Goal: Task Accomplishment & Management: Manage account settings

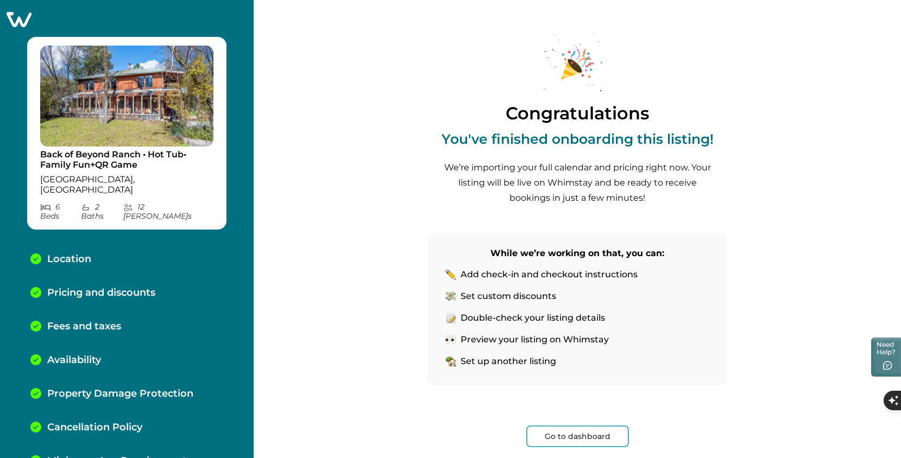
click at [746, 43] on div "Congratulations You've finished onboarding this listing! We’re importing your f…" at bounding box center [577, 229] width 365 height 458
click at [578, 435] on button "Go to dashboard" at bounding box center [577, 437] width 103 height 22
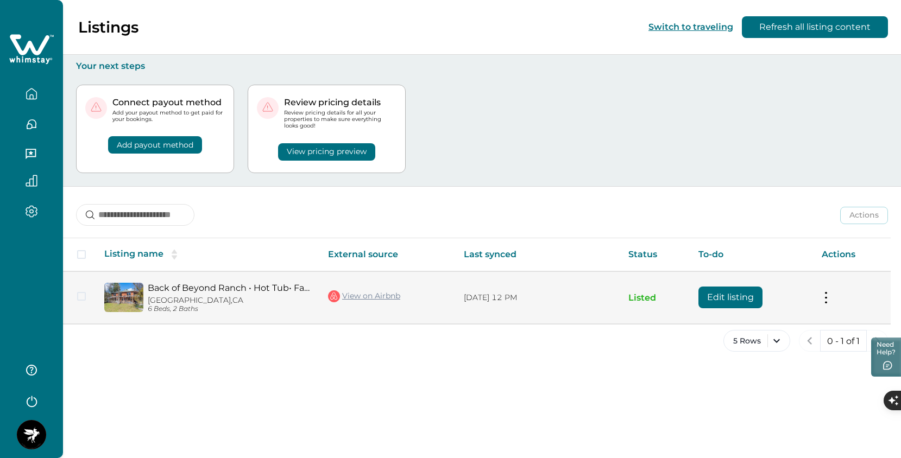
click at [179, 288] on link "Back of Beyond Ranch • Hot Tub• Family Fun+QR Game" at bounding box center [229, 288] width 163 height 10
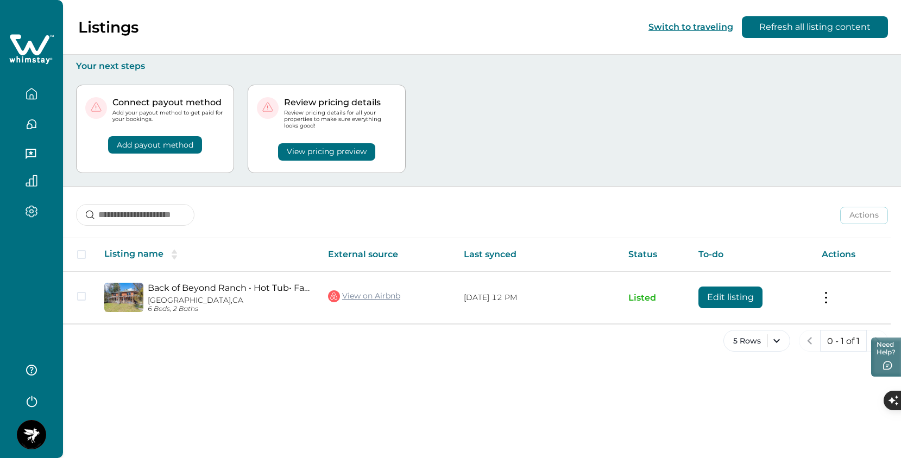
click at [361, 147] on button "View pricing preview" at bounding box center [326, 151] width 97 height 17
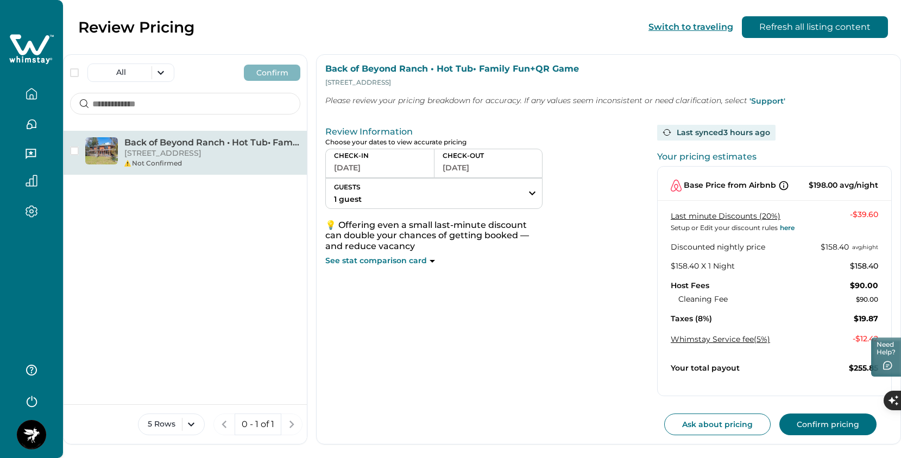
click at [449, 201] on button "GUESTS 1 guest" at bounding box center [434, 194] width 216 height 30
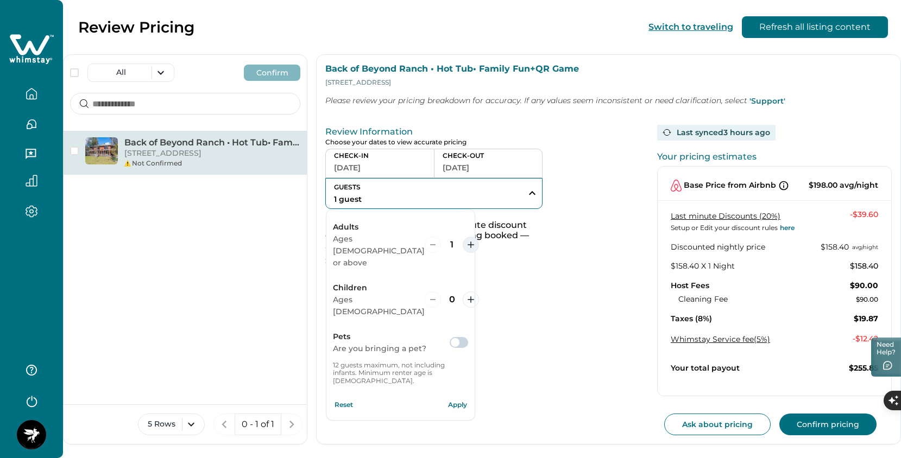
click at [468, 242] on icon "increment" at bounding box center [471, 245] width 7 height 7
click at [463, 292] on button "increment" at bounding box center [471, 300] width 16 height 16
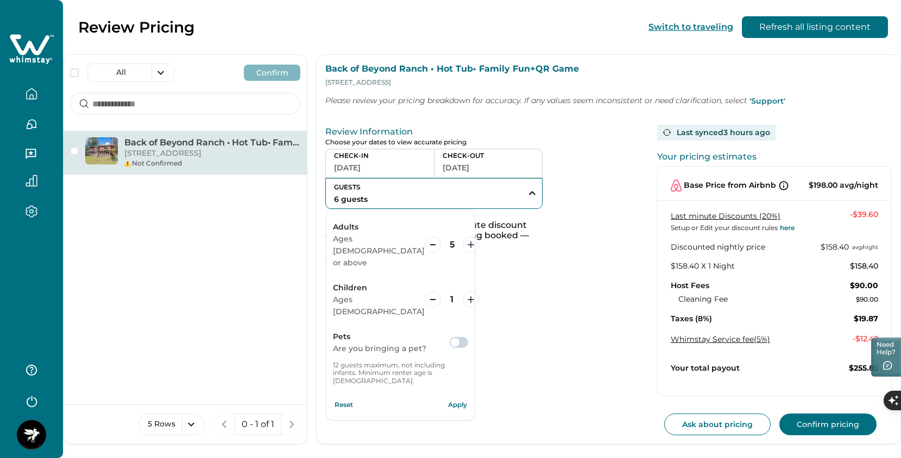
click at [464, 394] on button "Apply" at bounding box center [457, 405] width 22 height 22
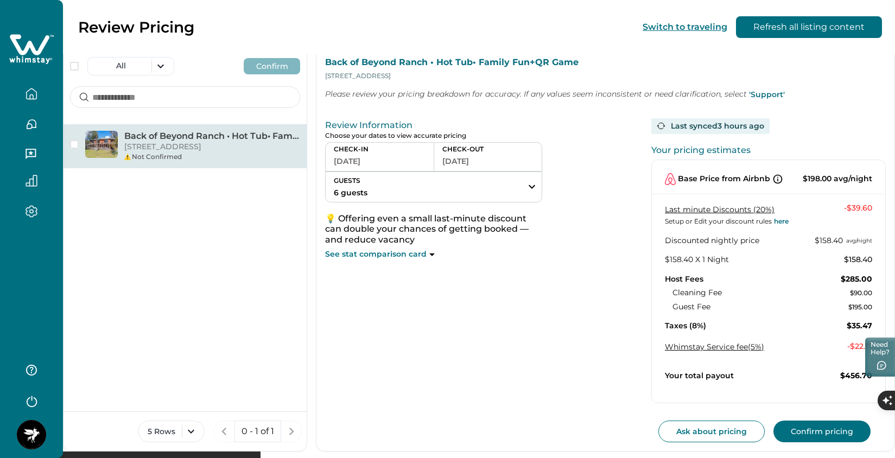
scroll to position [9, 0]
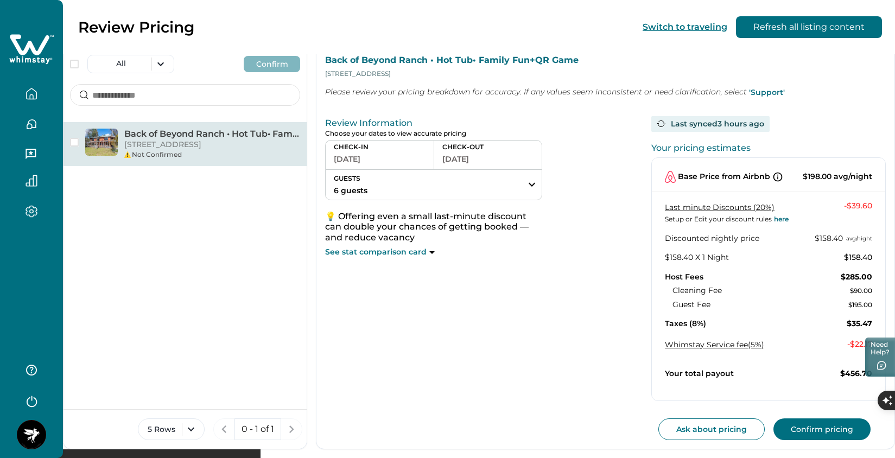
click at [884, 121] on div "Last synced 3 hours ago Your pricing estimates Base Price from Airbnb $198.00 a…" at bounding box center [764, 259] width 243 height 286
click at [412, 176] on button "GUESTS 6 guests" at bounding box center [434, 185] width 216 height 30
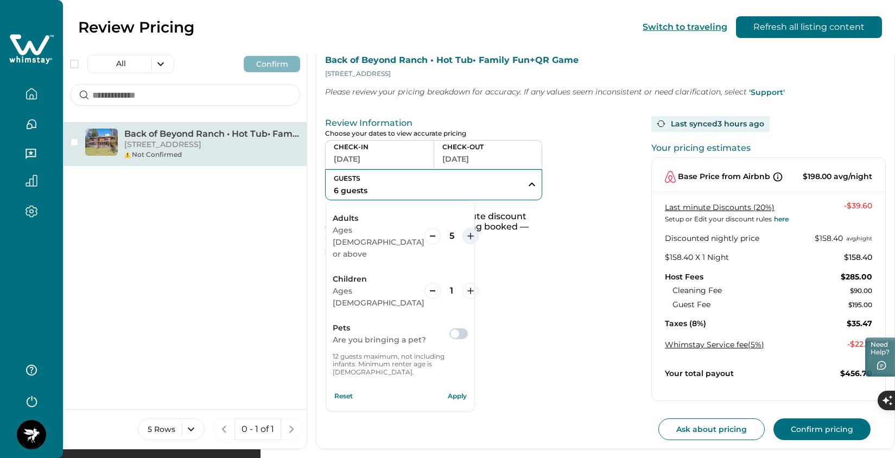
click at [468, 233] on icon "increment" at bounding box center [471, 236] width 7 height 7
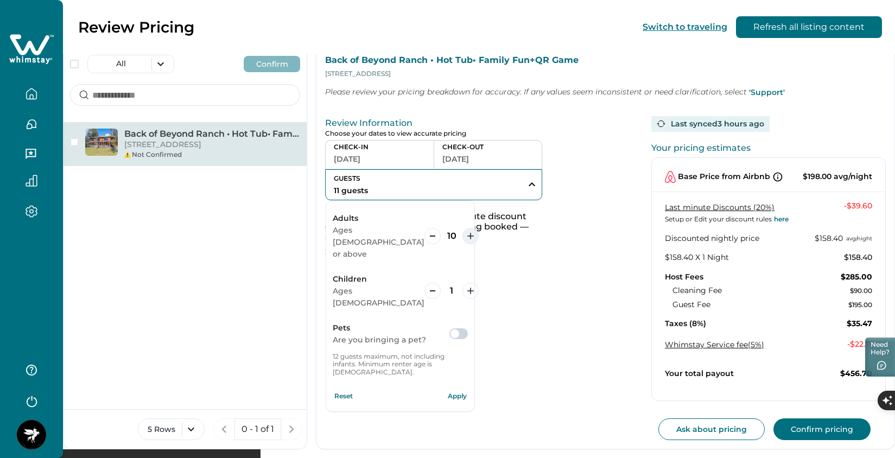
click at [466, 228] on button "increment" at bounding box center [471, 236] width 16 height 16
click at [462, 386] on button "Apply" at bounding box center [457, 397] width 22 height 22
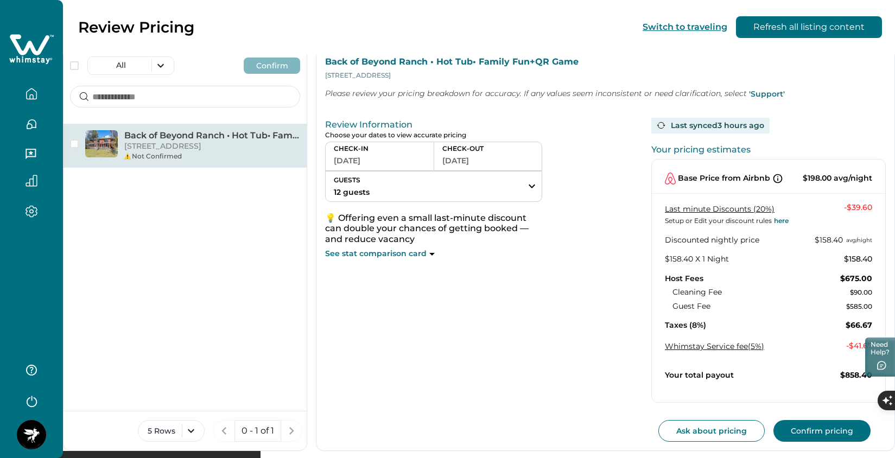
scroll to position [9, 0]
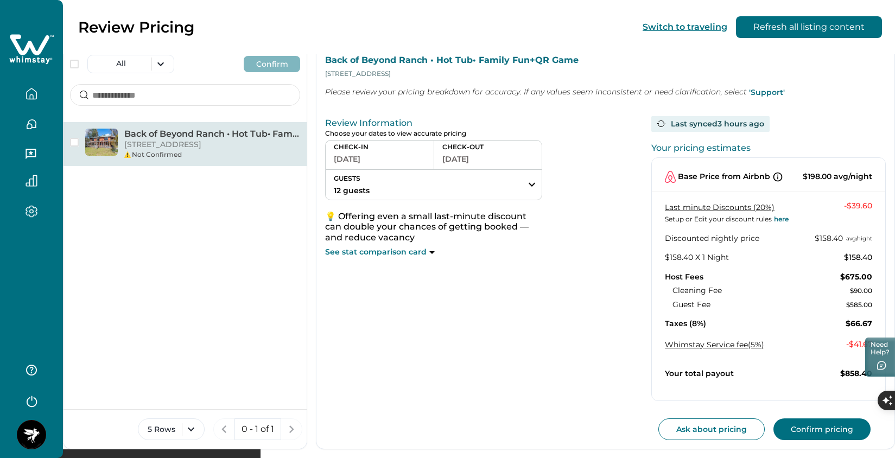
click at [481, 161] on button "[DATE]" at bounding box center [488, 159] width 91 height 15
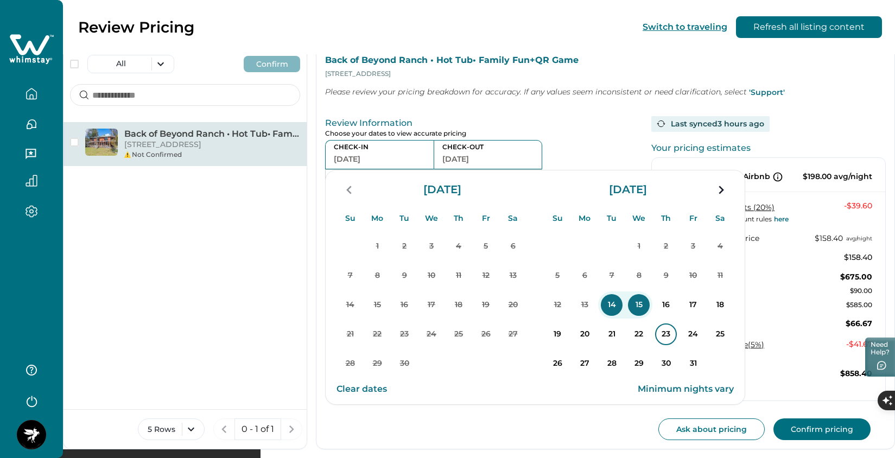
click at [658, 310] on p "16" at bounding box center [666, 305] width 22 height 22
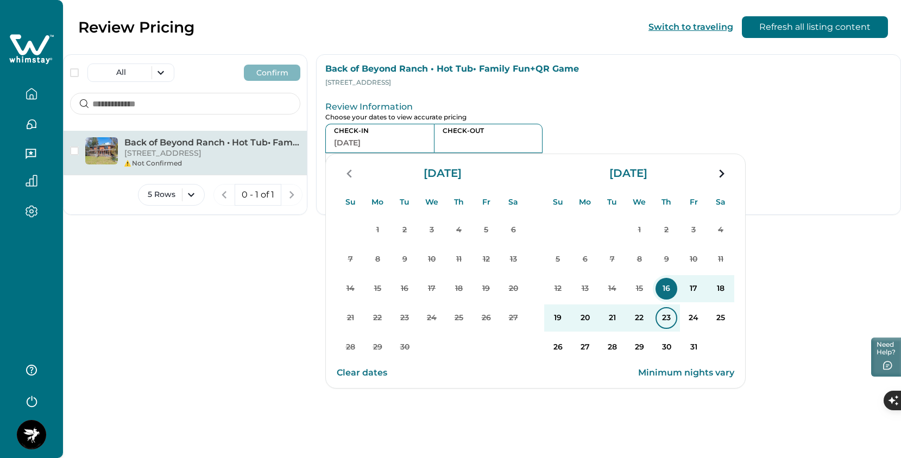
click at [666, 325] on p "23" at bounding box center [666, 318] width 22 height 22
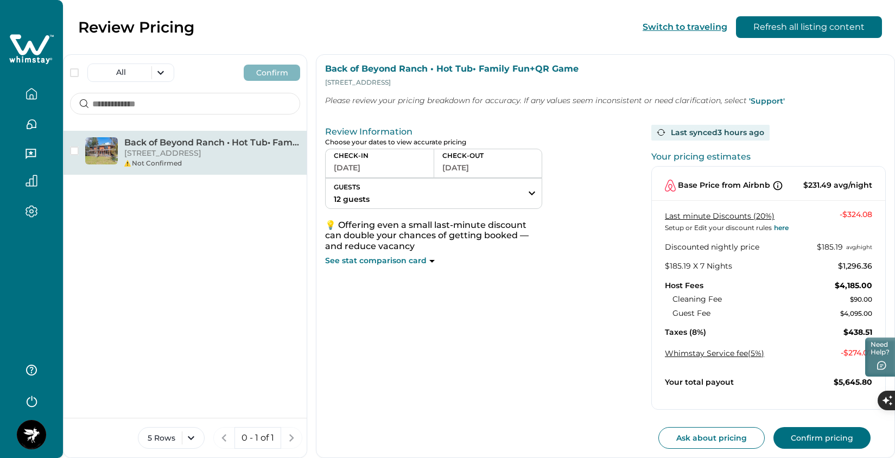
click at [510, 169] on button "[DATE]" at bounding box center [488, 167] width 91 height 15
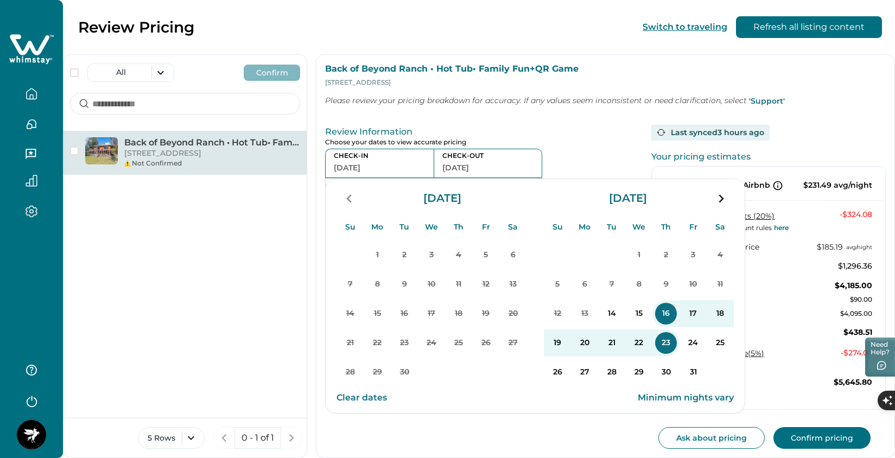
click at [509, 170] on button "[DATE]" at bounding box center [488, 167] width 91 height 15
click at [589, 163] on div "CHECK-IN [DATE] CHECK-OUT [DATE] GUESTS 12 guests Adults Ages [DEMOGRAPHIC_DATA…" at bounding box center [477, 208] width 305 height 118
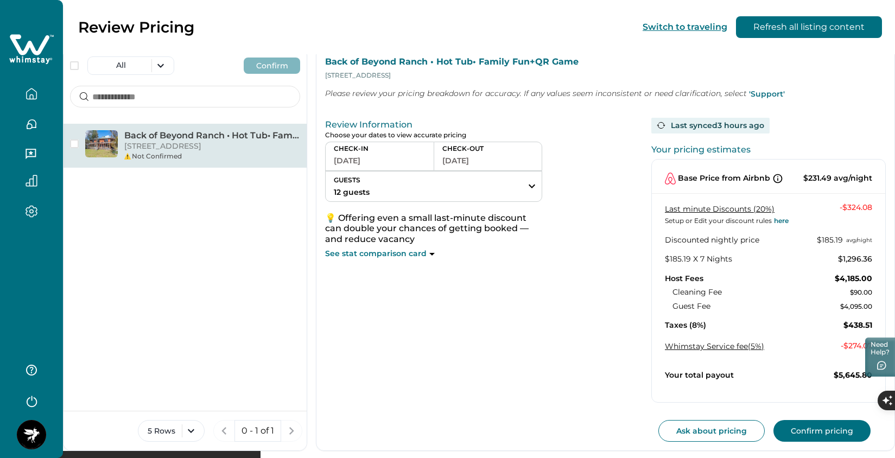
scroll to position [9, 0]
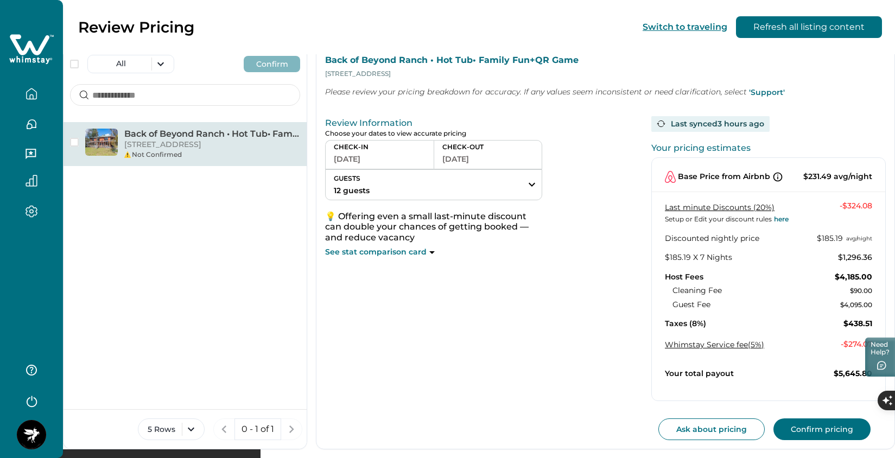
click at [435, 254] on div "See stat comparison card" at bounding box center [433, 252] width 217 height 11
click at [433, 249] on div "See stat comparison card" at bounding box center [433, 252] width 217 height 11
click at [800, 433] on button "Confirm pricing" at bounding box center [822, 430] width 97 height 22
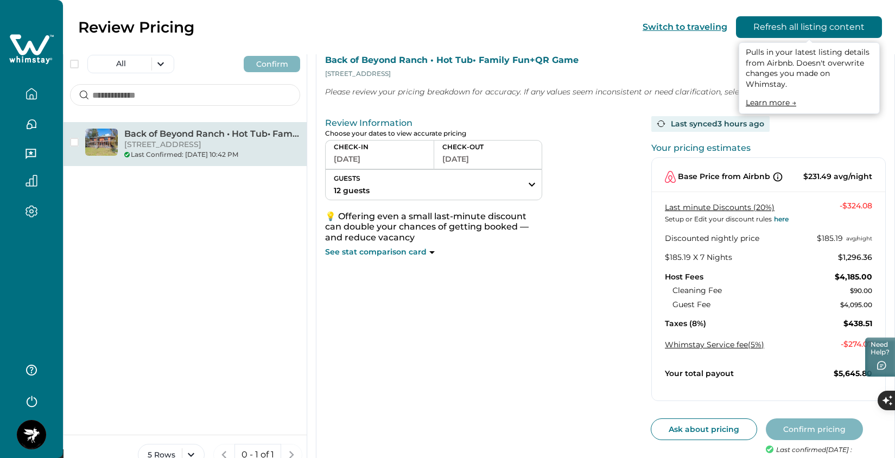
click at [776, 26] on button "Refresh all listing content" at bounding box center [809, 27] width 146 height 22
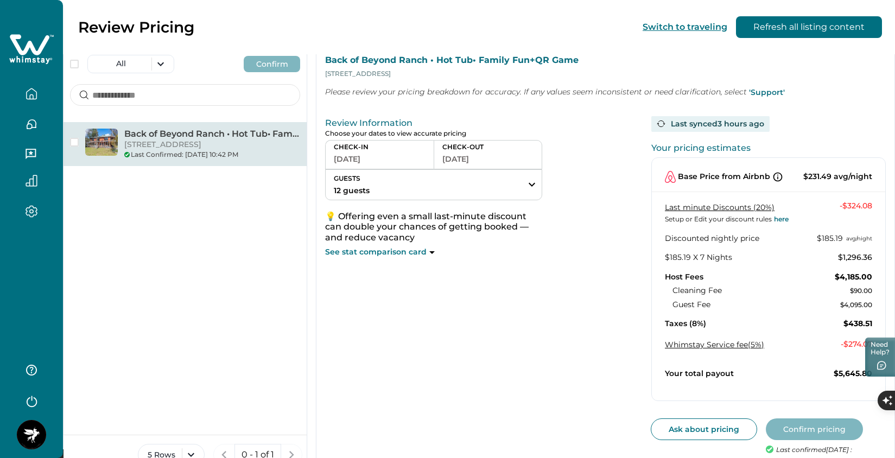
click at [510, 375] on div "Review Information Choose your dates to view accurate pricing CHECK-IN [DATE] C…" at bounding box center [477, 289] width 305 height 355
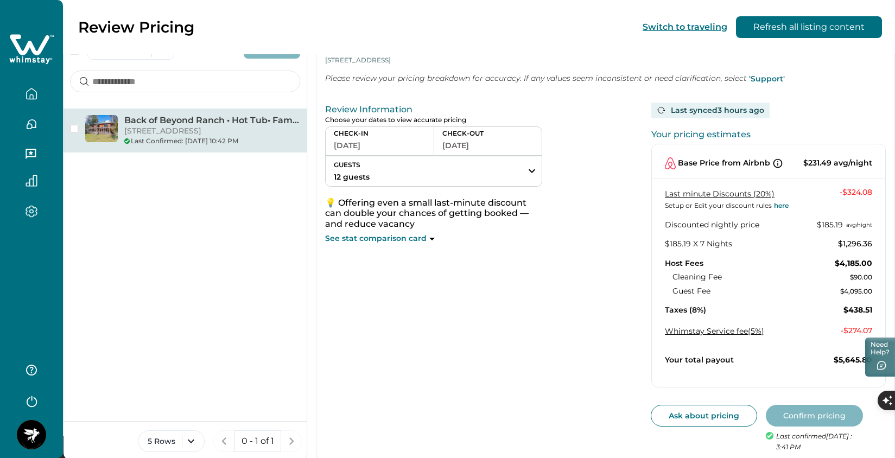
scroll to position [34, 0]
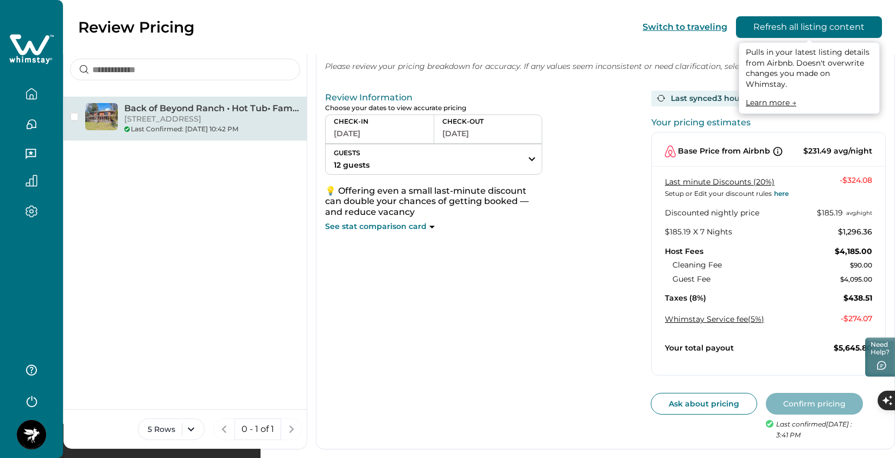
click at [794, 20] on button "Refresh all listing content" at bounding box center [809, 27] width 146 height 22
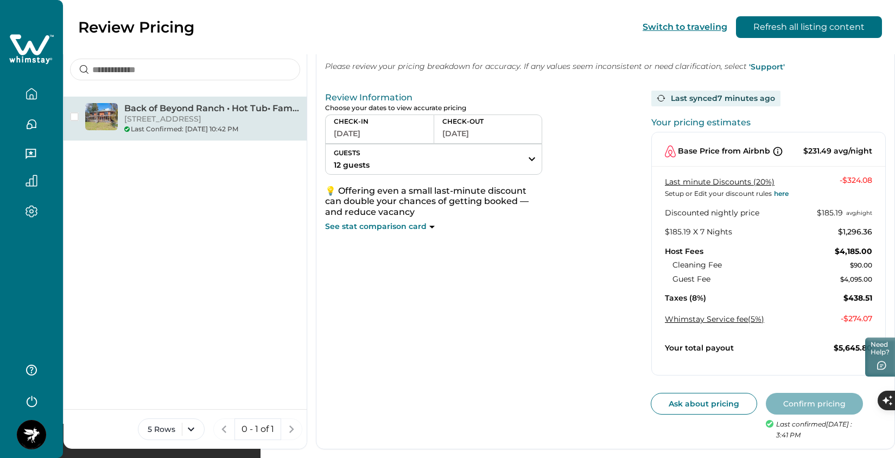
click at [39, 89] on button "button" at bounding box center [32, 94] width 46 height 22
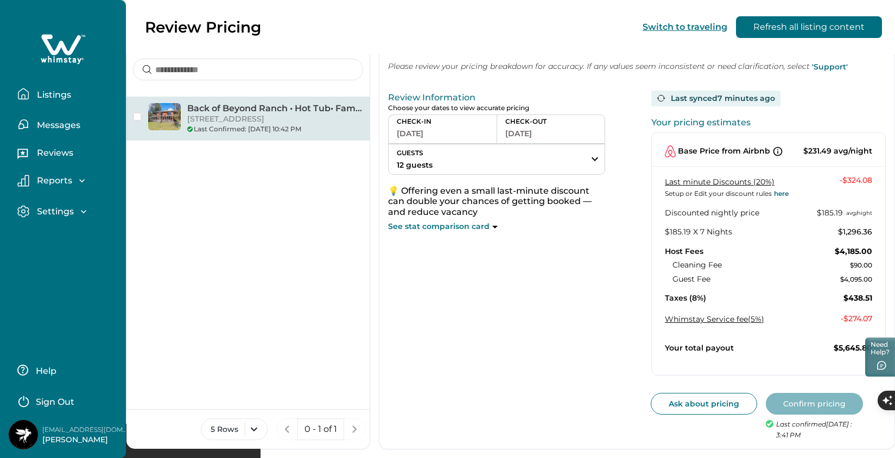
click at [90, 93] on button "Listings" at bounding box center [67, 94] width 100 height 22
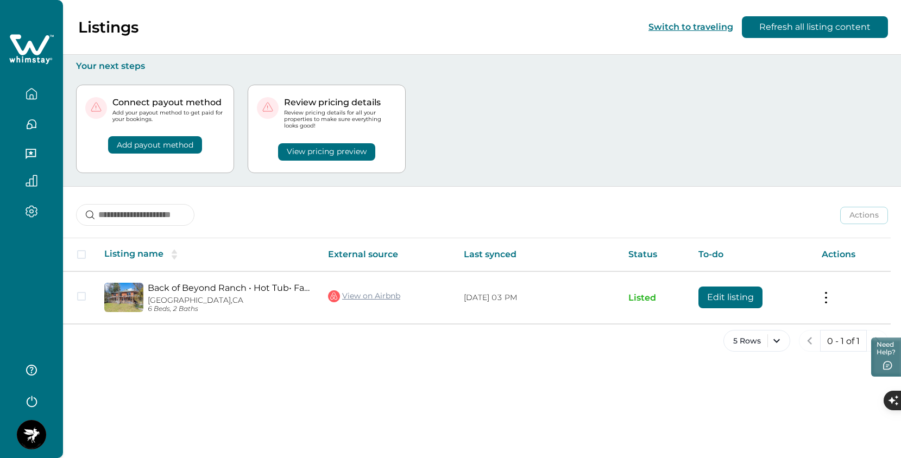
click at [396, 147] on div "View pricing preview" at bounding box center [327, 145] width 140 height 31
click at [363, 152] on button "View pricing preview" at bounding box center [326, 151] width 97 height 17
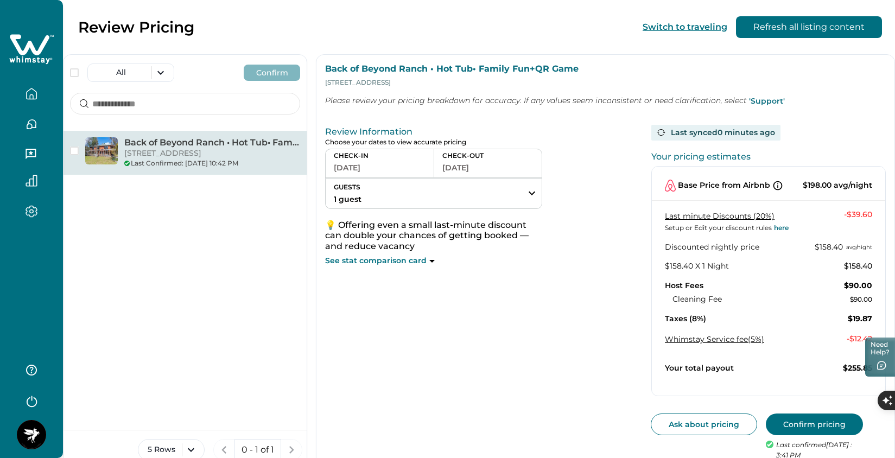
click at [812, 417] on button "Confirm pricing" at bounding box center [814, 425] width 97 height 22
click at [22, 87] on button "button" at bounding box center [32, 94] width 46 height 22
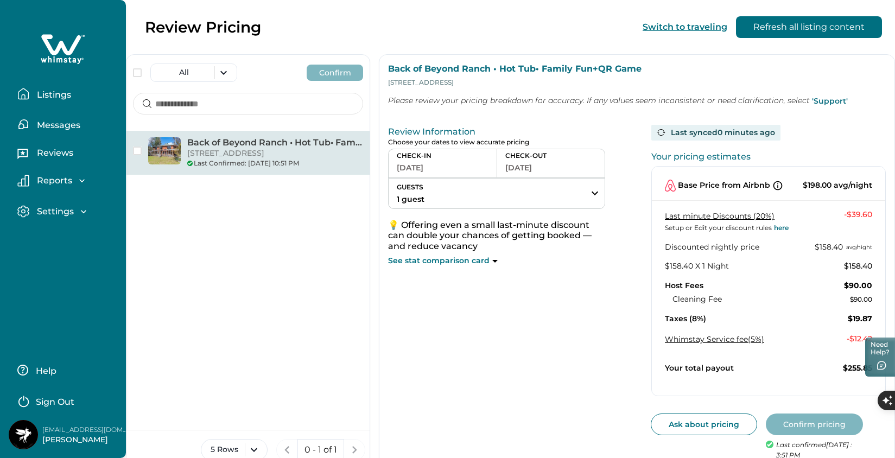
click at [44, 92] on p "Listings" at bounding box center [52, 95] width 37 height 11
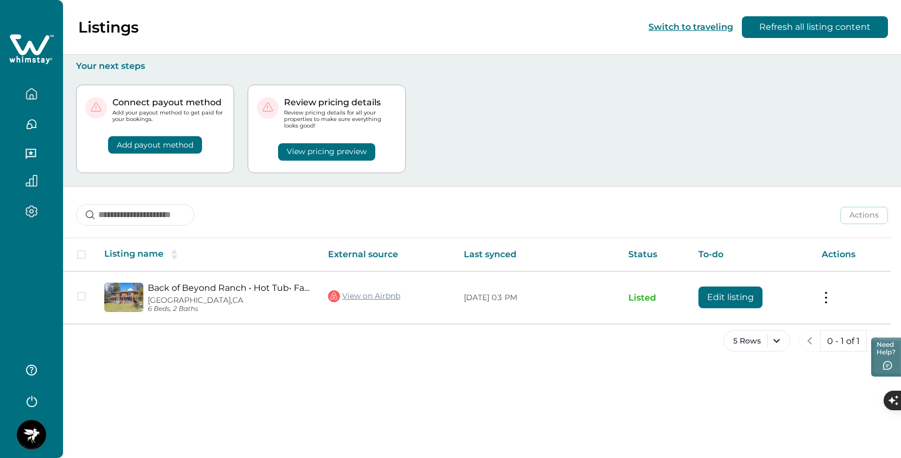
click at [172, 145] on button "Add payout method" at bounding box center [155, 144] width 94 height 17
